Goal: Task Accomplishment & Management: Manage account settings

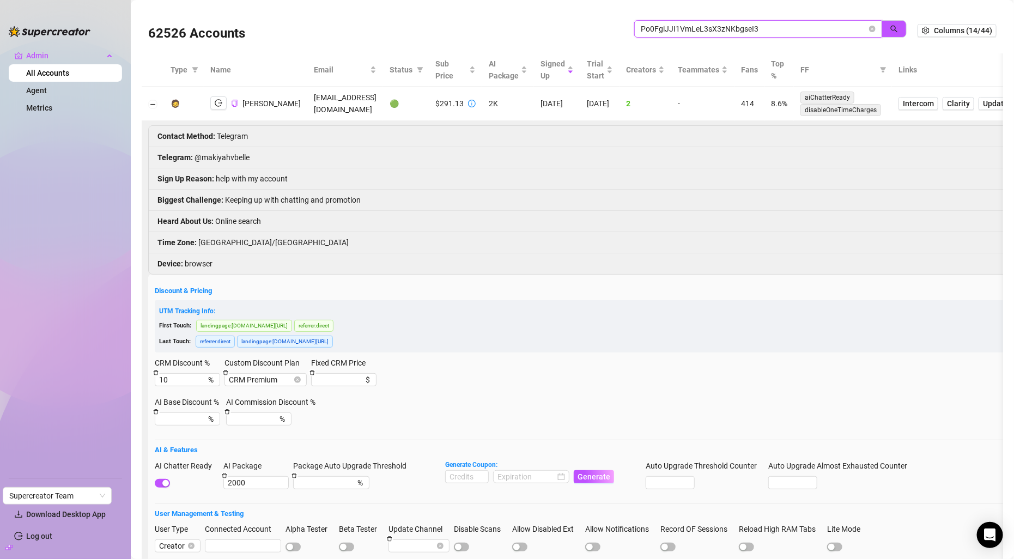
click at [708, 31] on input "Po0FgiJJI1VmLeL3sX3zNKbgseI3" at bounding box center [754, 29] width 226 height 12
paste input "[EMAIL_ADDRESS][DOMAIN_NAME]"
type input "[EMAIL_ADDRESS][DOMAIN_NAME]"
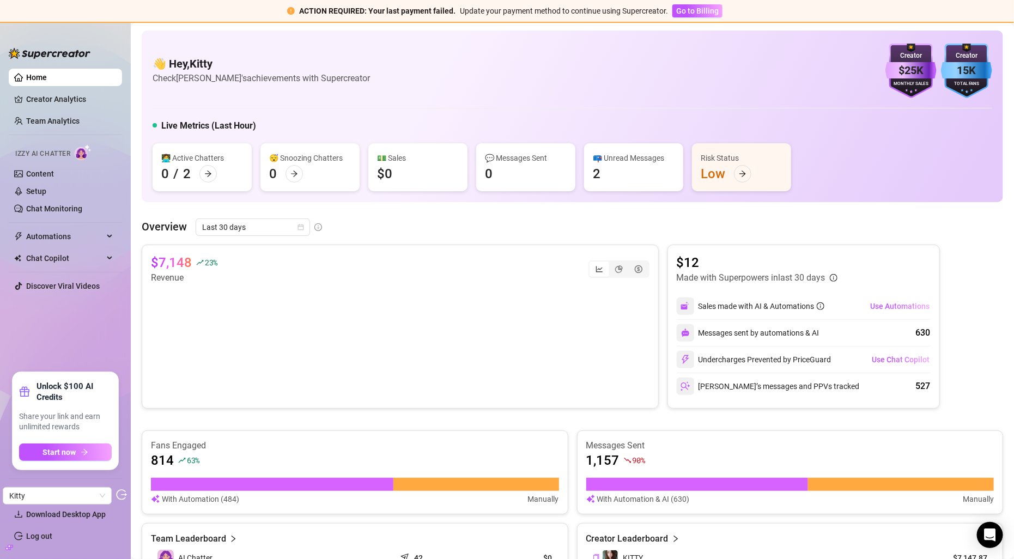
click at [8, 546] on icon "build" at bounding box center [9, 547] width 8 height 5
click at [48, 495] on link "Settings" at bounding box center [40, 492] width 29 height 9
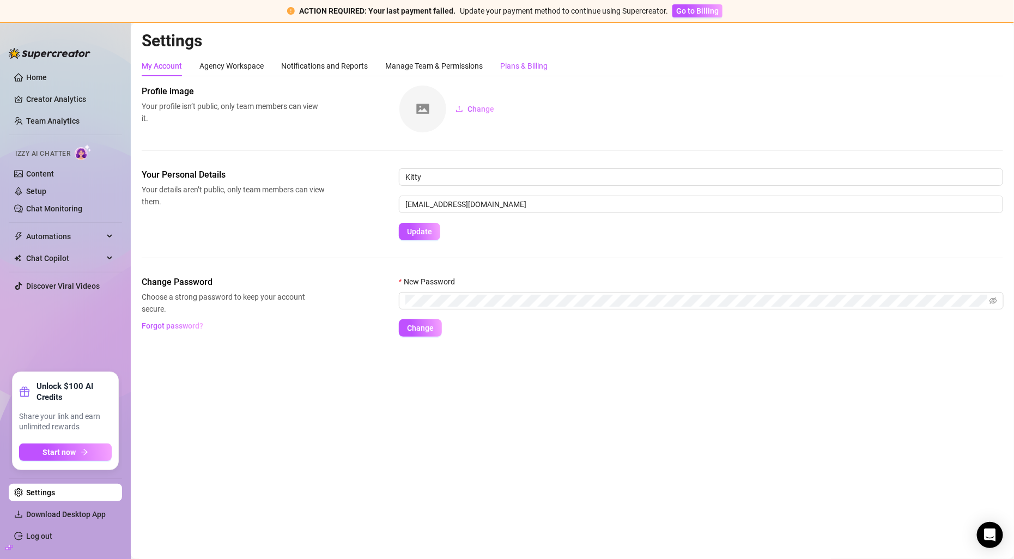
click at [519, 63] on div "Plans & Billing" at bounding box center [523, 66] width 47 height 12
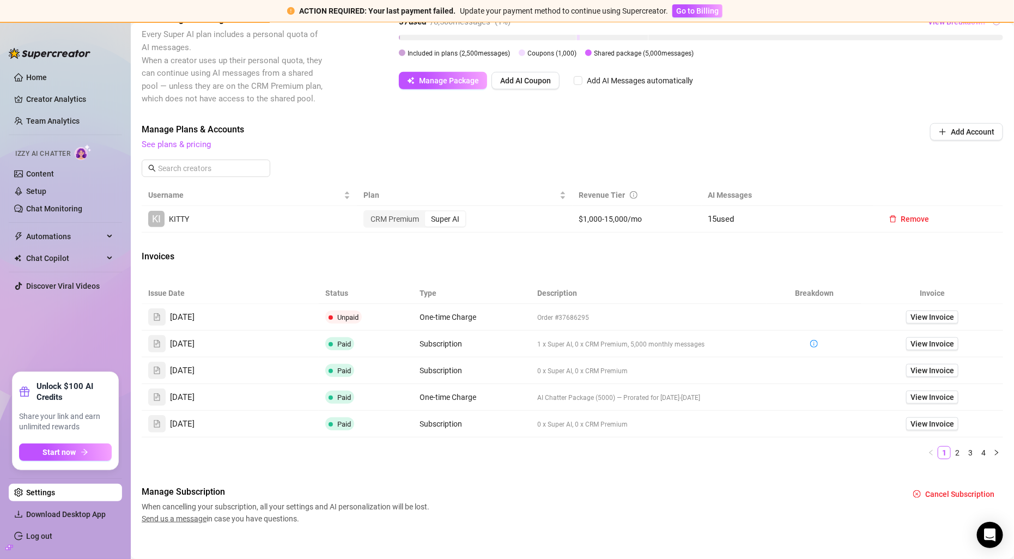
scroll to position [309, 0]
click at [933, 316] on span "View Invoice" at bounding box center [932, 315] width 44 height 12
